Goal: Task Accomplishment & Management: Use online tool/utility

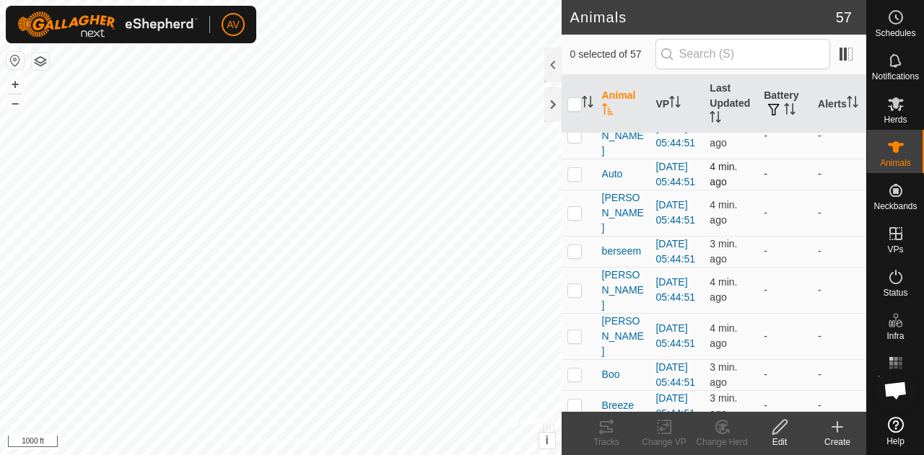
scroll to position [167, 0]
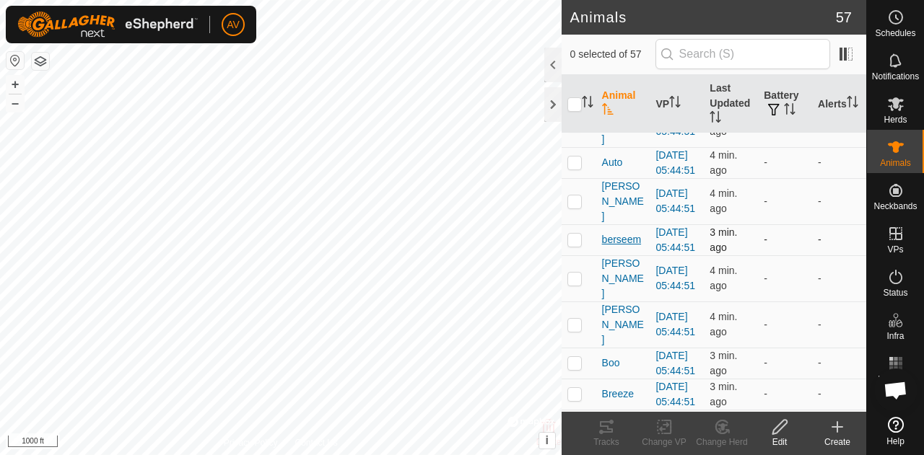
click at [606, 248] on span "berseem" at bounding box center [621, 239] width 39 height 15
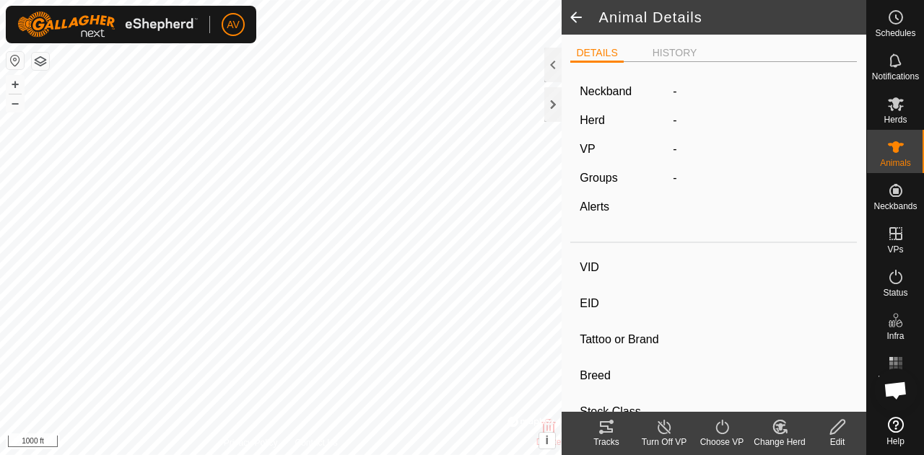
type input "berseem"
type input "-"
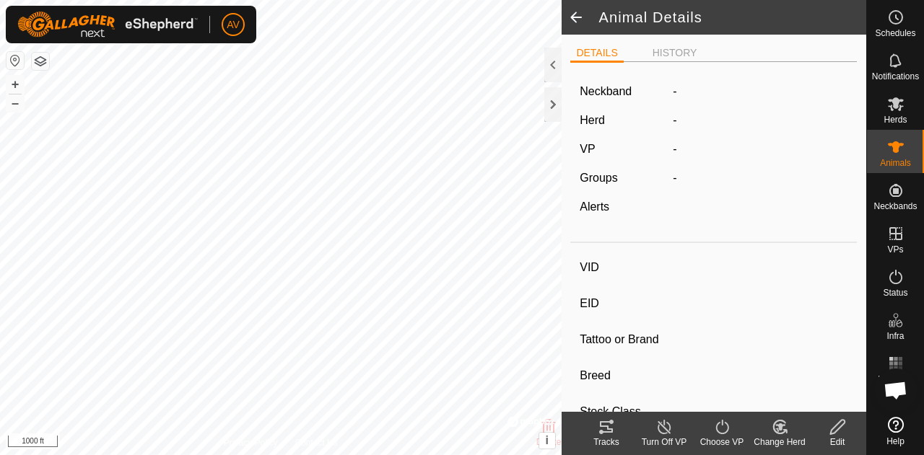
type input "0 kg"
type input "-"
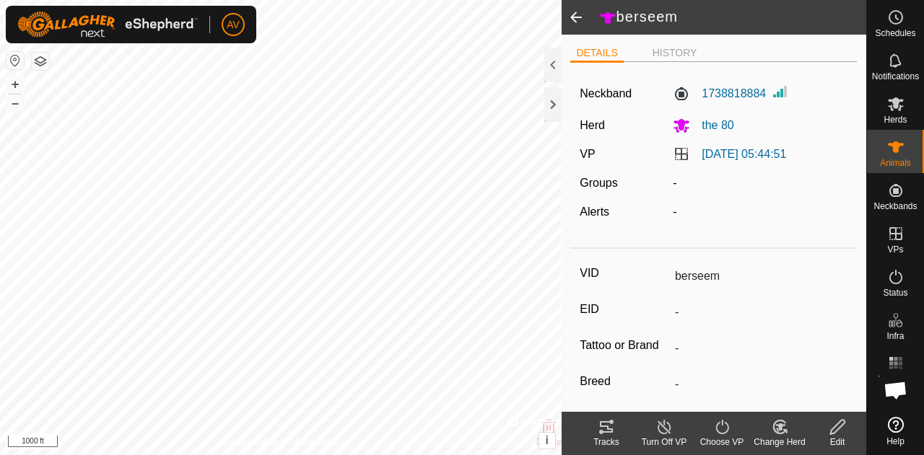
click at [609, 429] on icon at bounding box center [606, 428] width 13 height 12
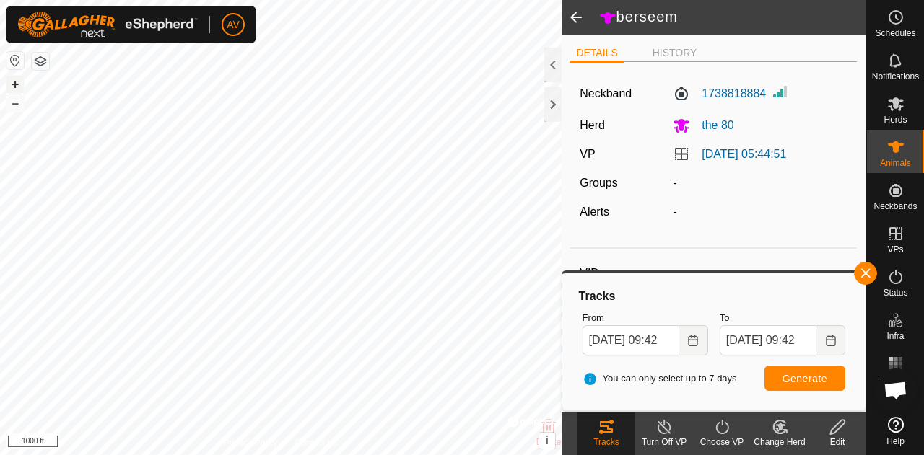
click at [21, 83] on button "+" at bounding box center [14, 84] width 17 height 17
click at [13, 84] on button "+" at bounding box center [14, 84] width 17 height 17
click at [690, 333] on button "Choose Date" at bounding box center [693, 341] width 29 height 30
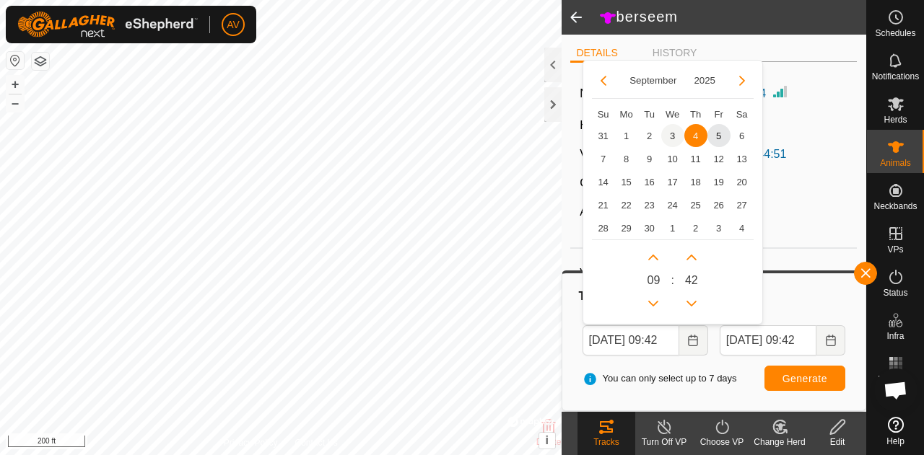
click at [676, 135] on span "3" at bounding box center [672, 135] width 23 height 23
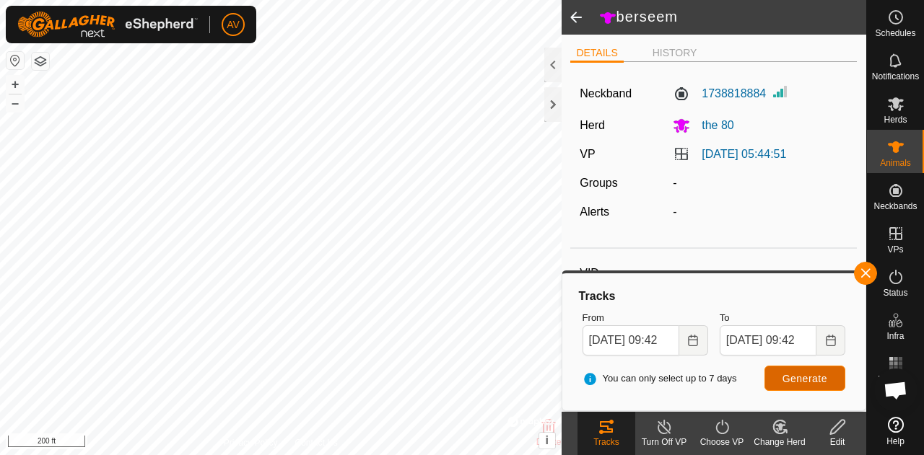
click at [811, 376] on span "Generate" at bounding box center [804, 379] width 45 height 12
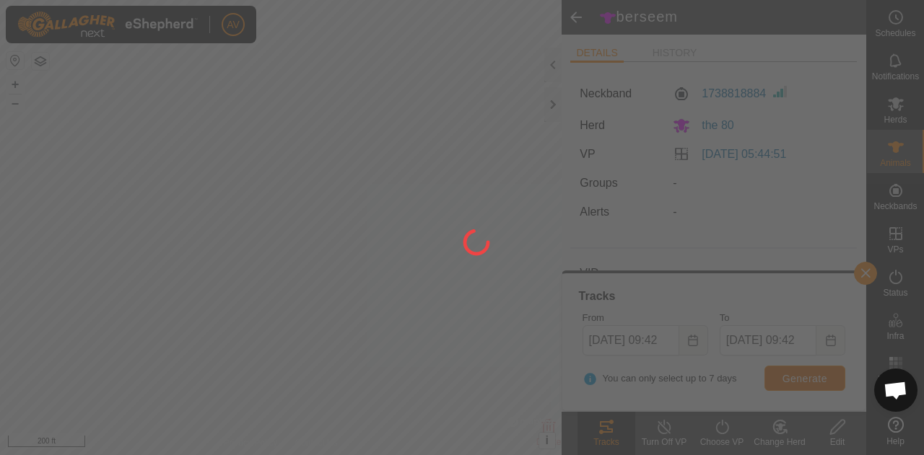
scroll to position [0, 0]
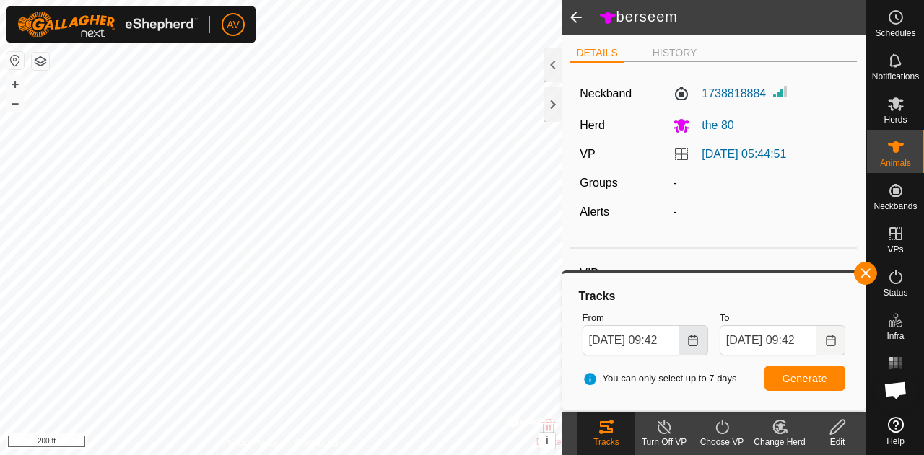
click at [702, 345] on button "Choose Date" at bounding box center [693, 341] width 29 height 30
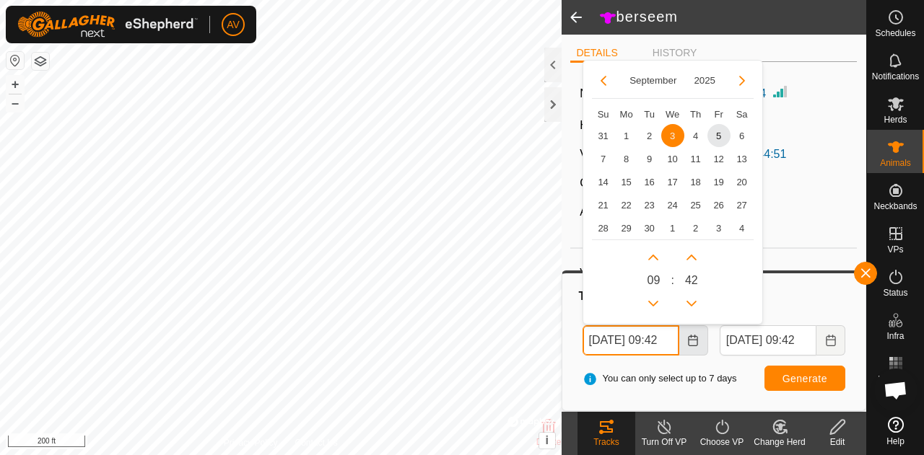
scroll to position [0, 16]
click at [625, 132] on span "1" at bounding box center [626, 135] width 23 height 23
type input "[DATE] 09:42"
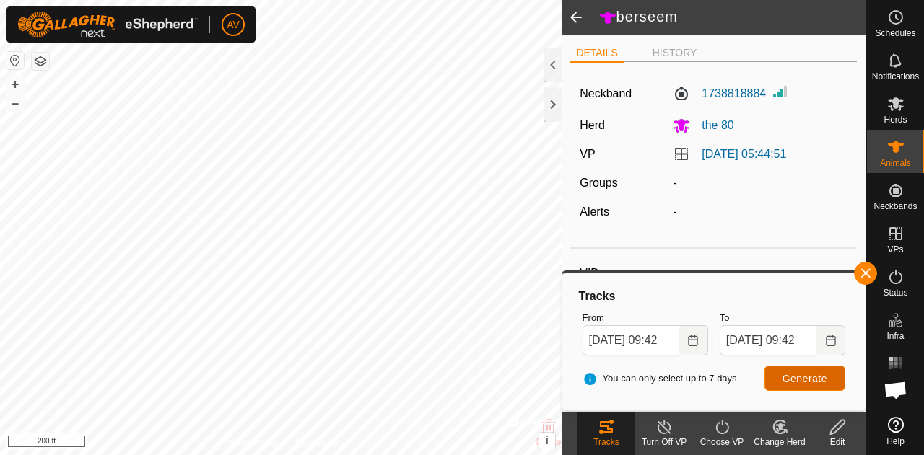
click at [795, 373] on span "Generate" at bounding box center [804, 379] width 45 height 12
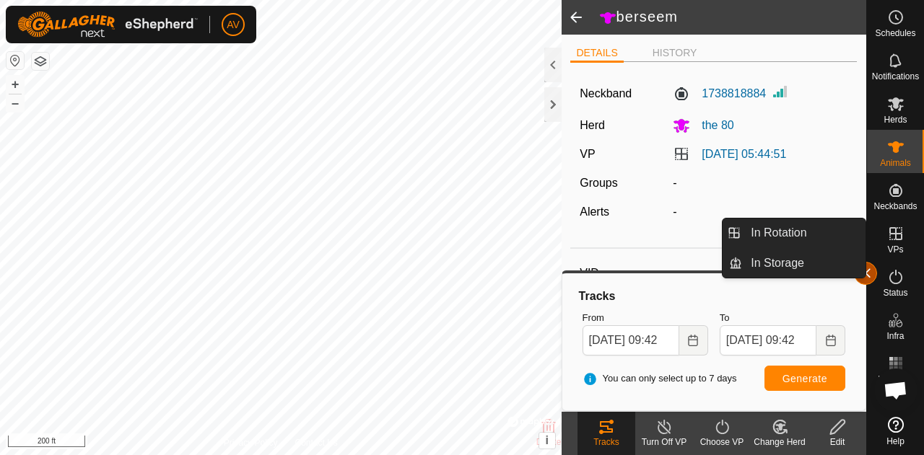
click at [870, 275] on button "button" at bounding box center [865, 273] width 23 height 23
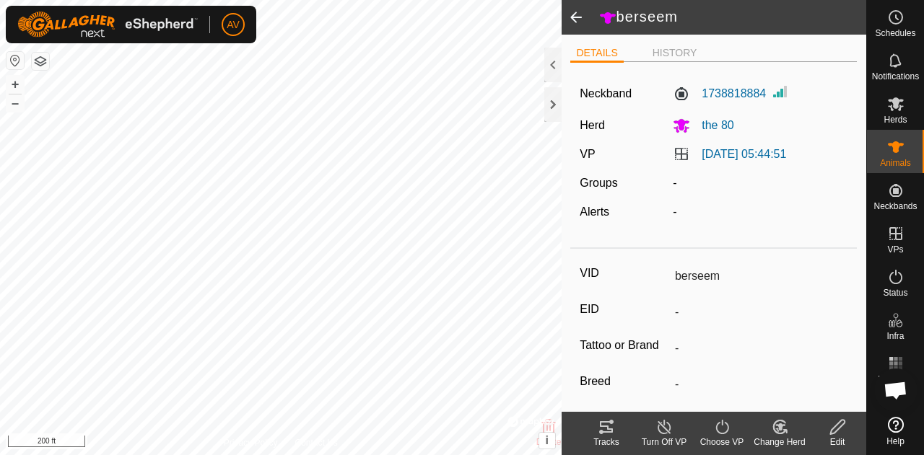
click at [582, 17] on span at bounding box center [576, 17] width 29 height 35
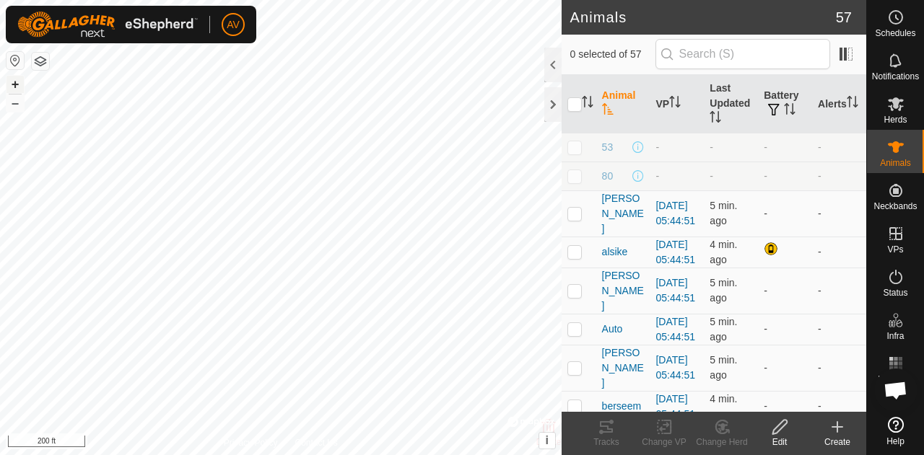
click at [12, 84] on button "+" at bounding box center [14, 84] width 17 height 17
checkbox input "true"
click at [608, 427] on icon at bounding box center [606, 428] width 13 height 12
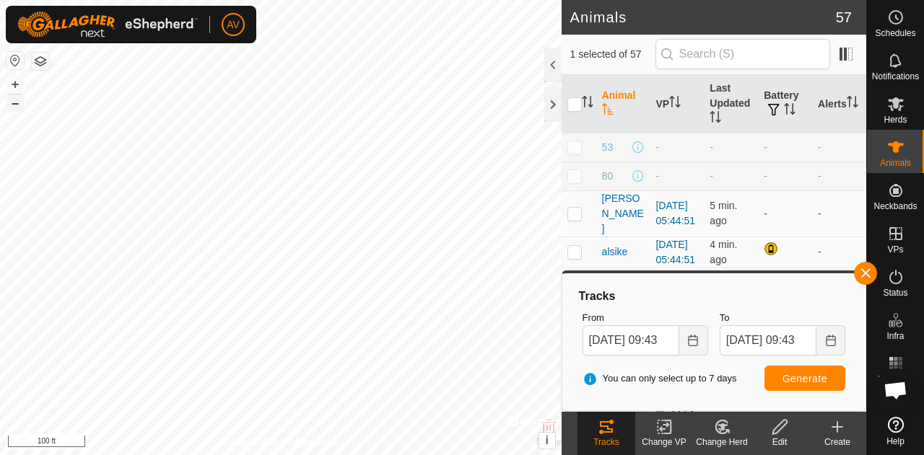
click at [12, 110] on button "–" at bounding box center [14, 103] width 17 height 17
checkbox input "true"
checkbox input "false"
click at [614, 432] on icon at bounding box center [606, 427] width 17 height 17
click at [808, 385] on button "Generate" at bounding box center [804, 378] width 81 height 25
